Goal: Task Accomplishment & Management: Use online tool/utility

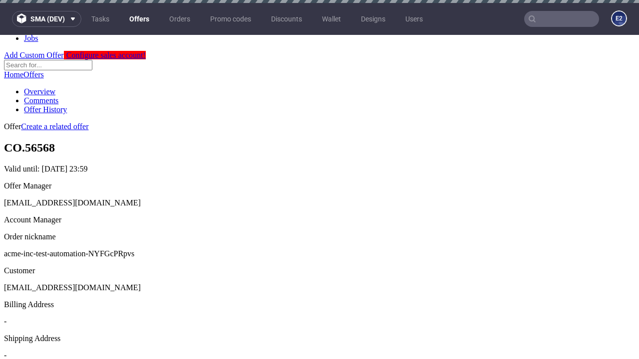
scroll to position [3, 0]
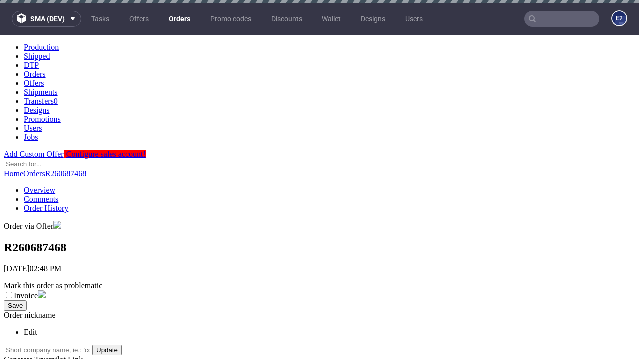
scroll to position [399, 0]
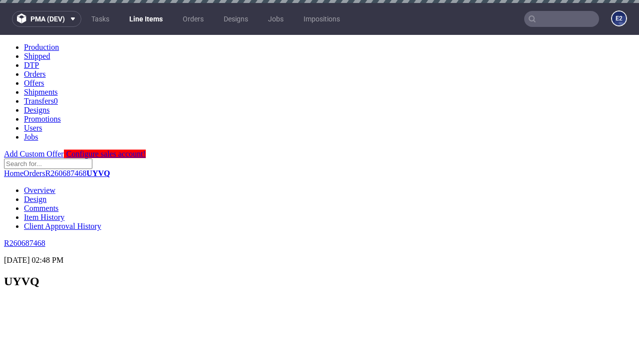
scroll to position [1346, 0]
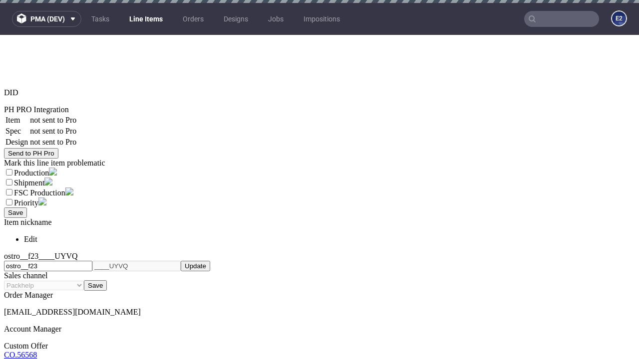
select select "accepted"
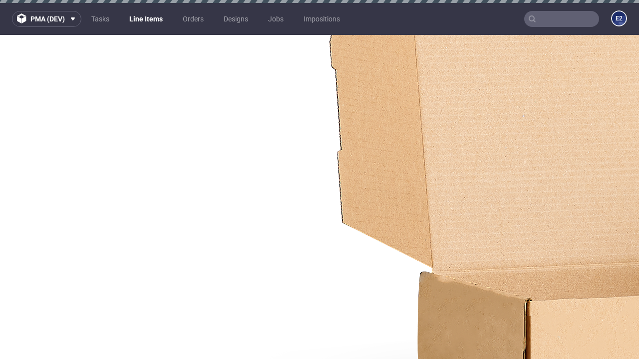
select select "received"
select select "accepted_dtp_issue_reprint"
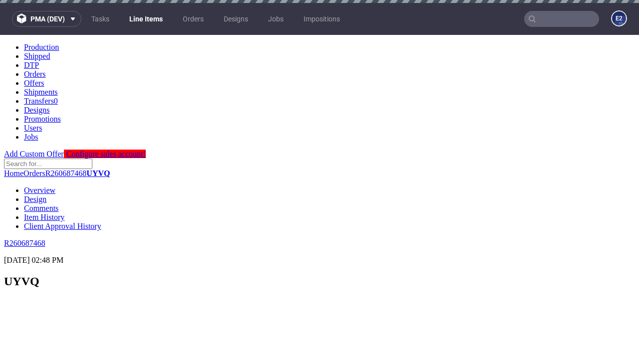
scroll to position [1384, 0]
